Goal: Transaction & Acquisition: Book appointment/travel/reservation

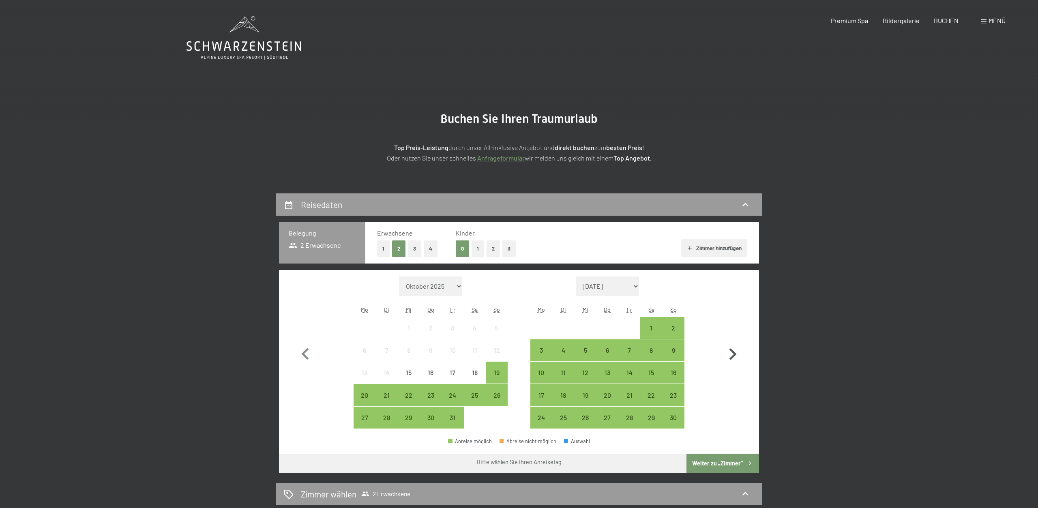
click at [734, 353] on icon "button" at bounding box center [732, 354] width 7 height 12
select select "[DATE]"
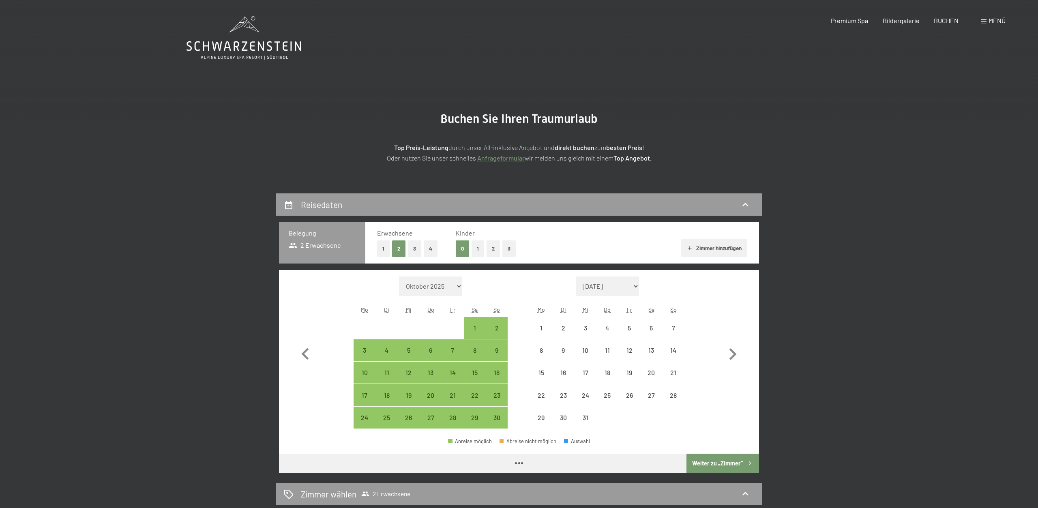
select select "[DATE]"
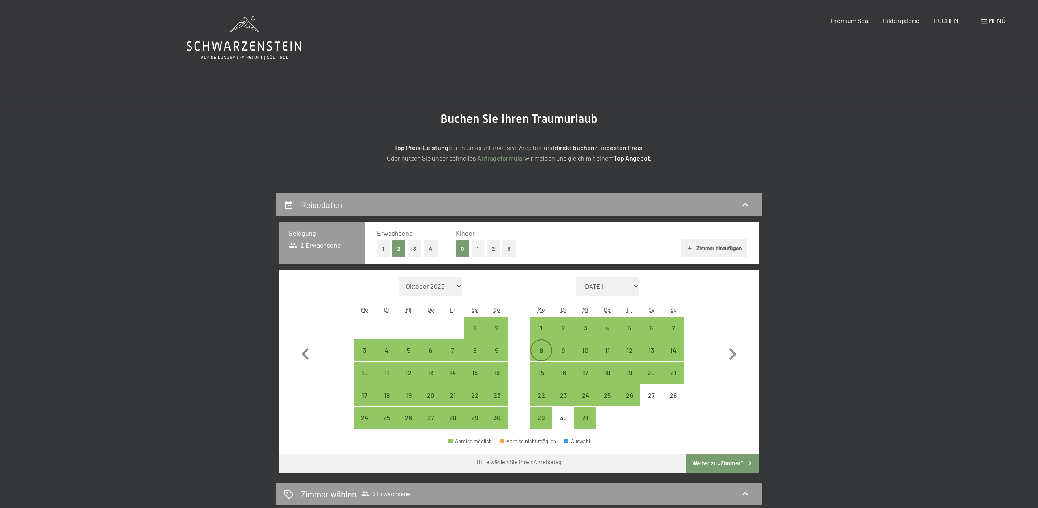
click at [543, 343] on div "8" at bounding box center [541, 350] width 20 height 20
select select "[DATE]"
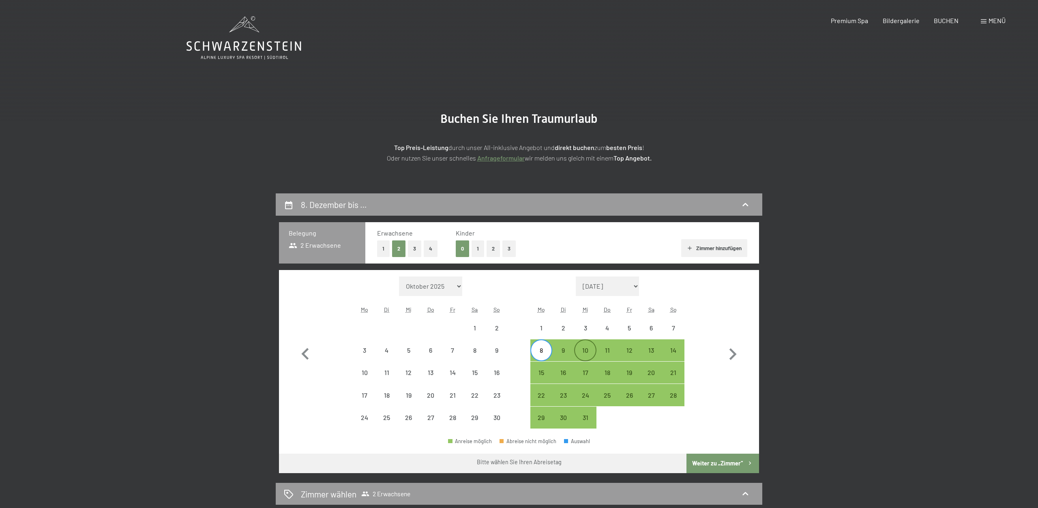
click at [579, 347] on div "10" at bounding box center [585, 350] width 20 height 20
select select "[DATE]"
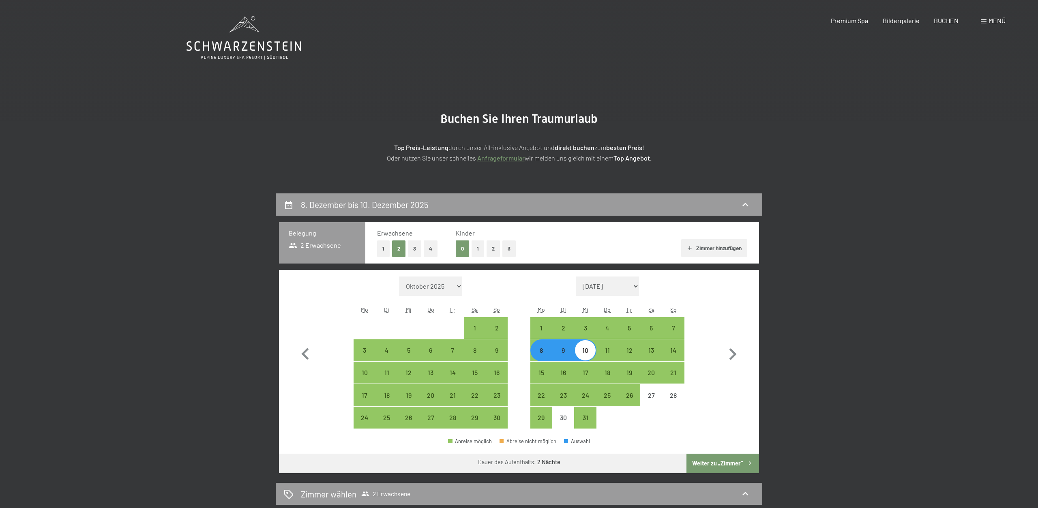
click at [713, 464] on button "Weiter zu „Zimmer“" at bounding box center [722, 463] width 73 height 19
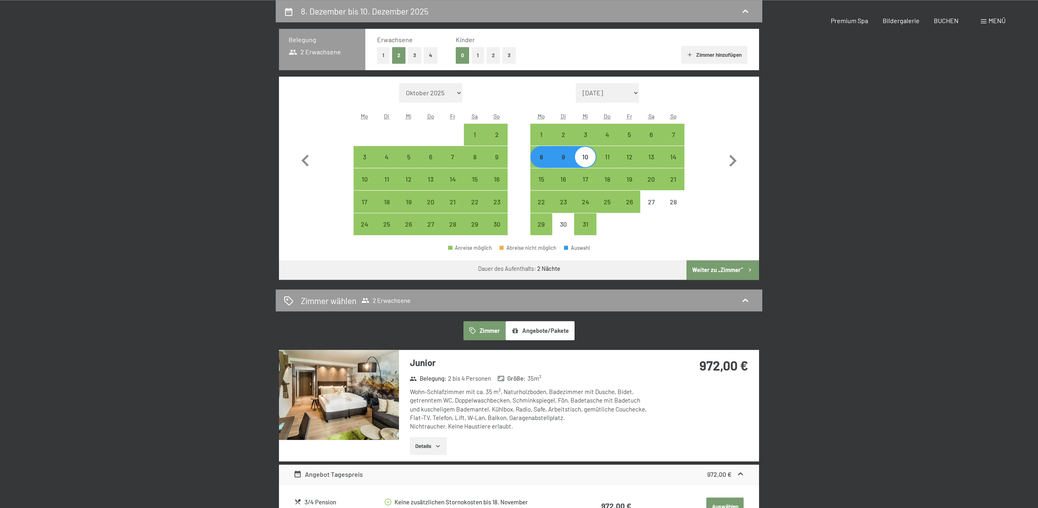
select select "[DATE]"
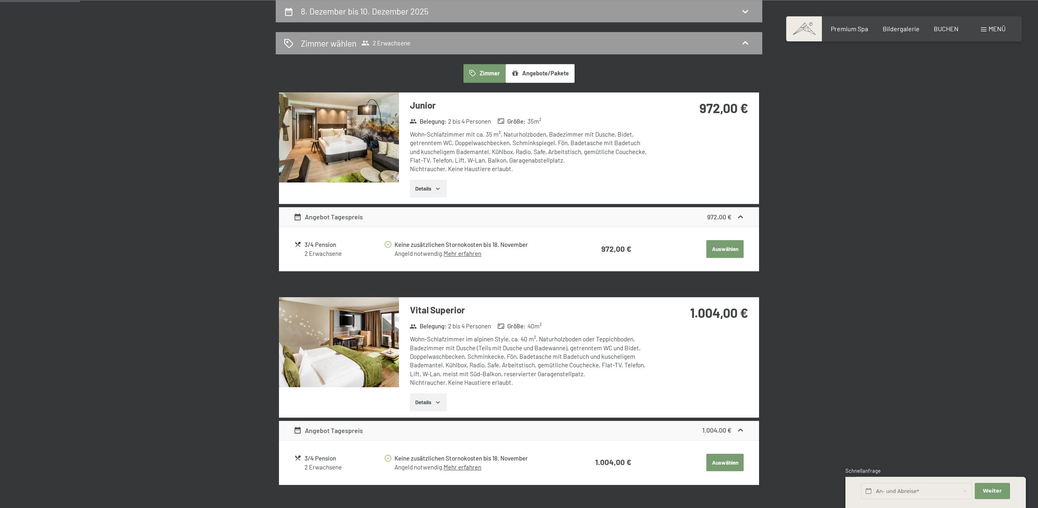
click at [439, 193] on button "Details" at bounding box center [428, 189] width 37 height 18
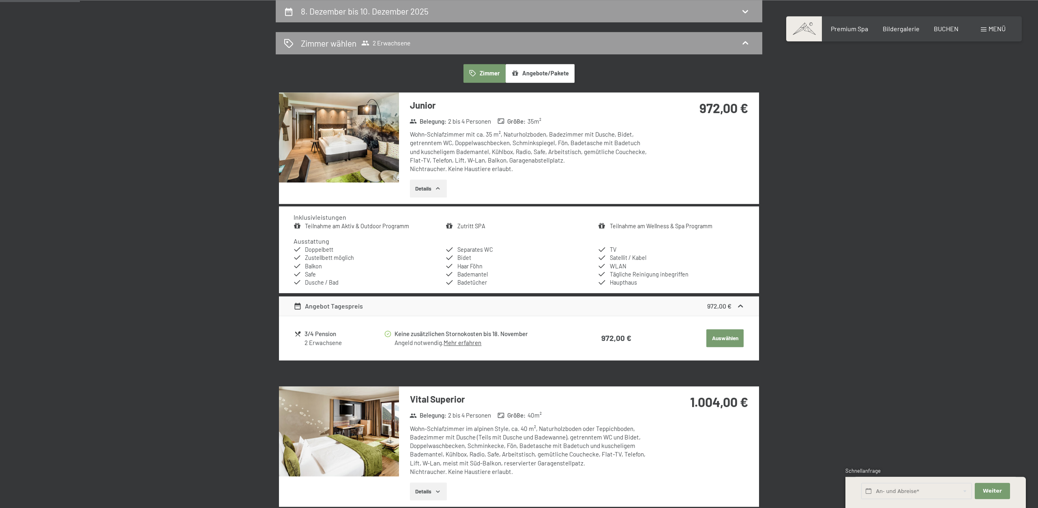
click at [351, 139] on img at bounding box center [339, 137] width 120 height 90
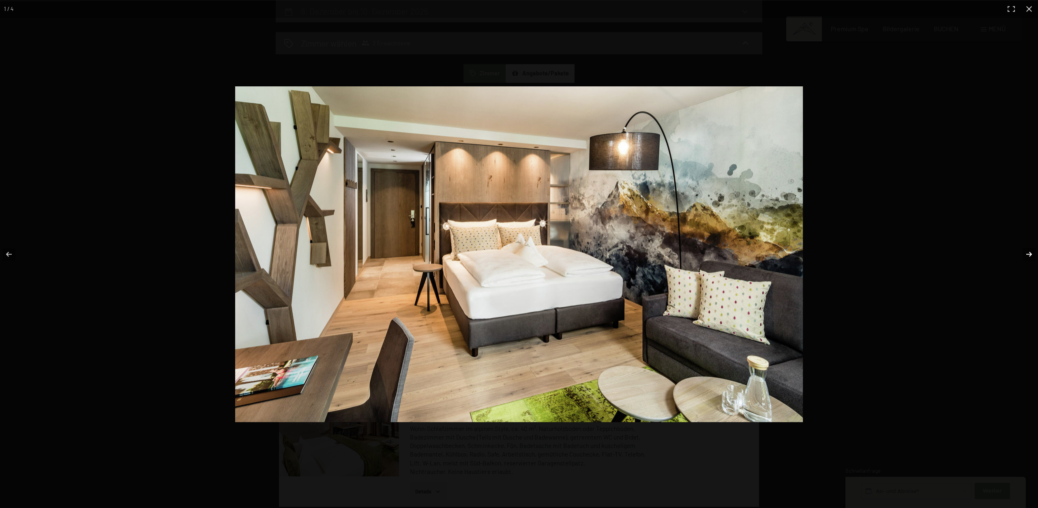
click at [1031, 253] on button "button" at bounding box center [1024, 254] width 28 height 41
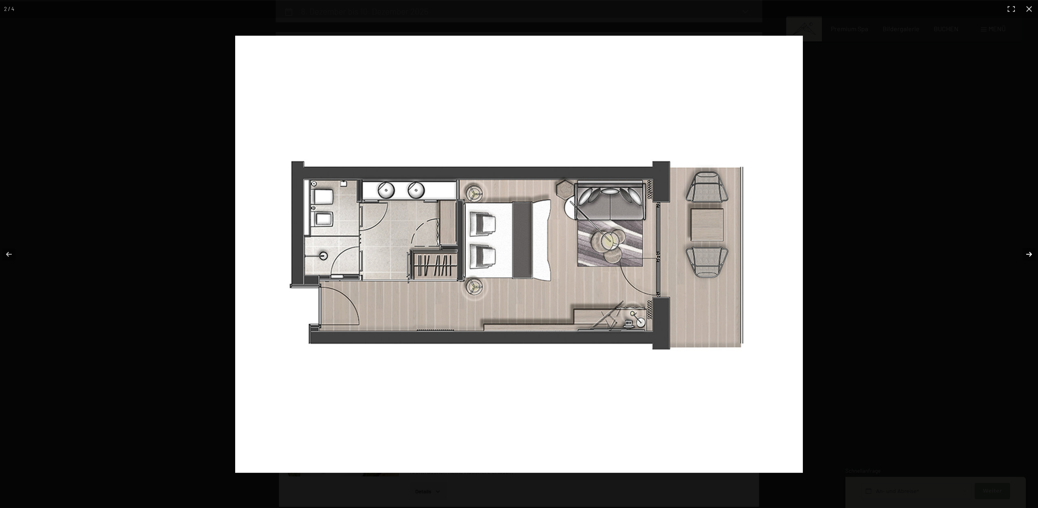
click at [1031, 253] on button "button" at bounding box center [1024, 254] width 28 height 41
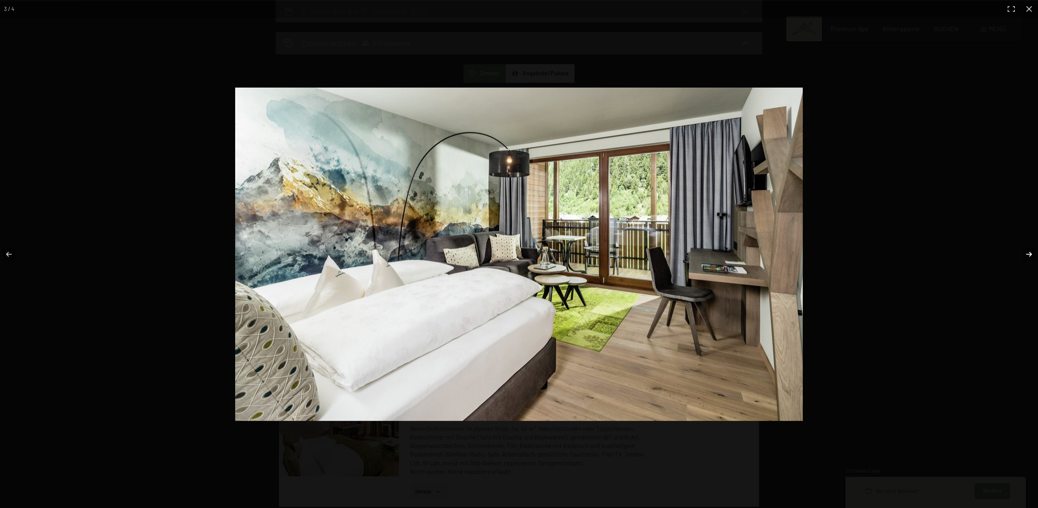
click at [1031, 253] on button "button" at bounding box center [1024, 254] width 28 height 41
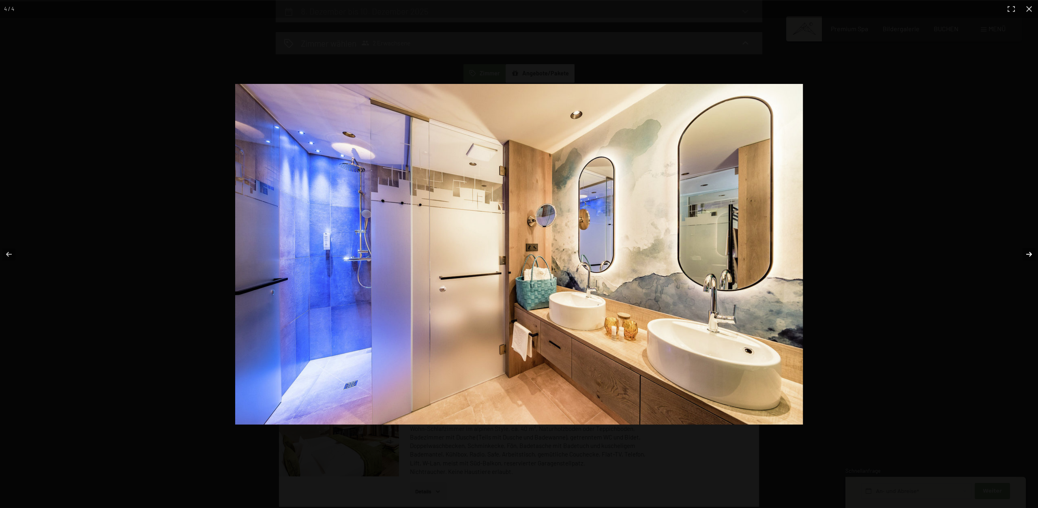
click at [1031, 253] on button "button" at bounding box center [1024, 254] width 28 height 41
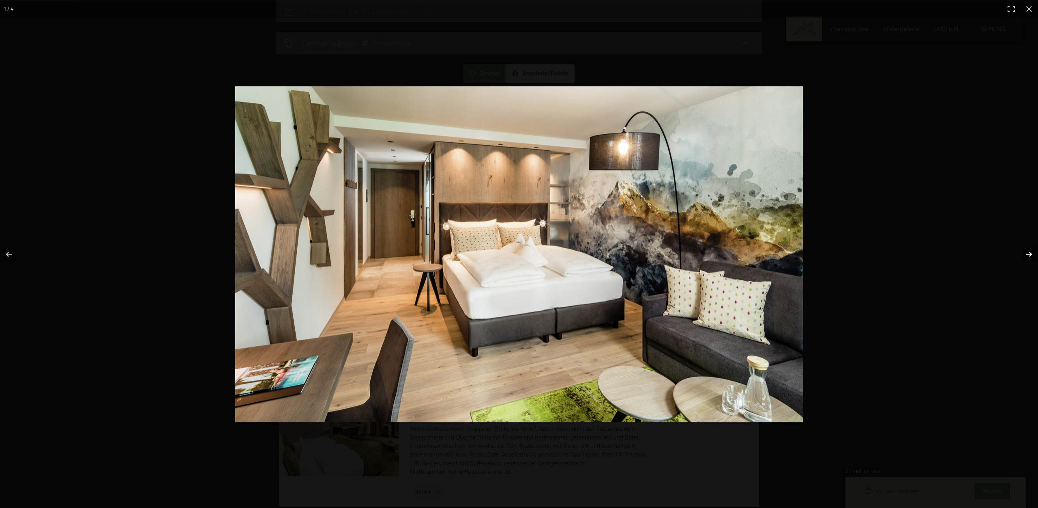
click at [1031, 253] on button "button" at bounding box center [1024, 254] width 28 height 41
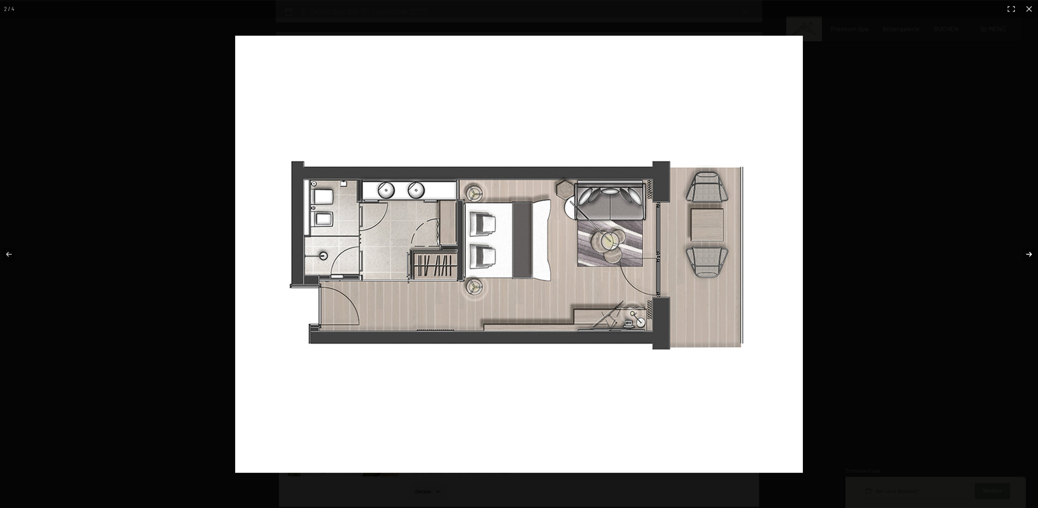
click at [1031, 253] on button "button" at bounding box center [1024, 254] width 28 height 41
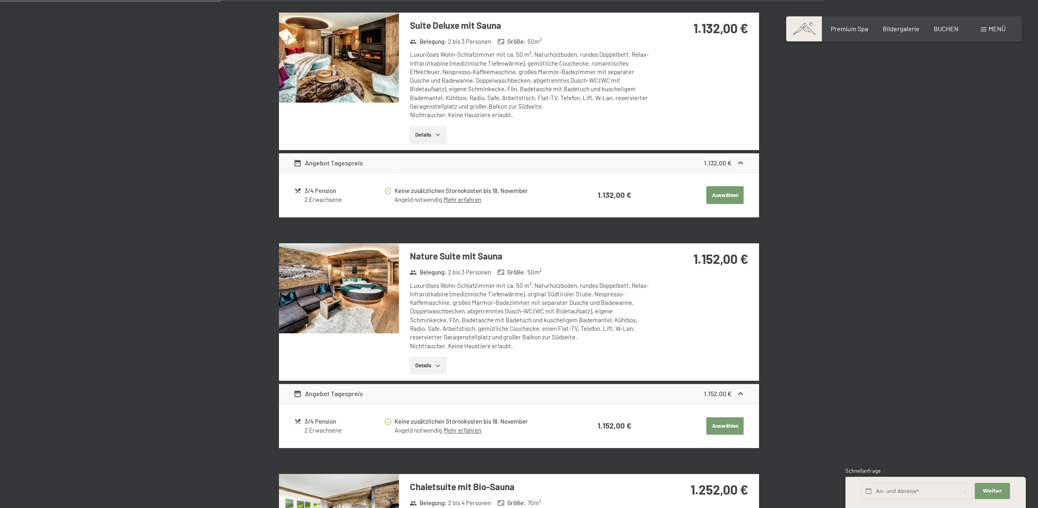
scroll to position [784, 0]
